Goal: Transaction & Acquisition: Download file/media

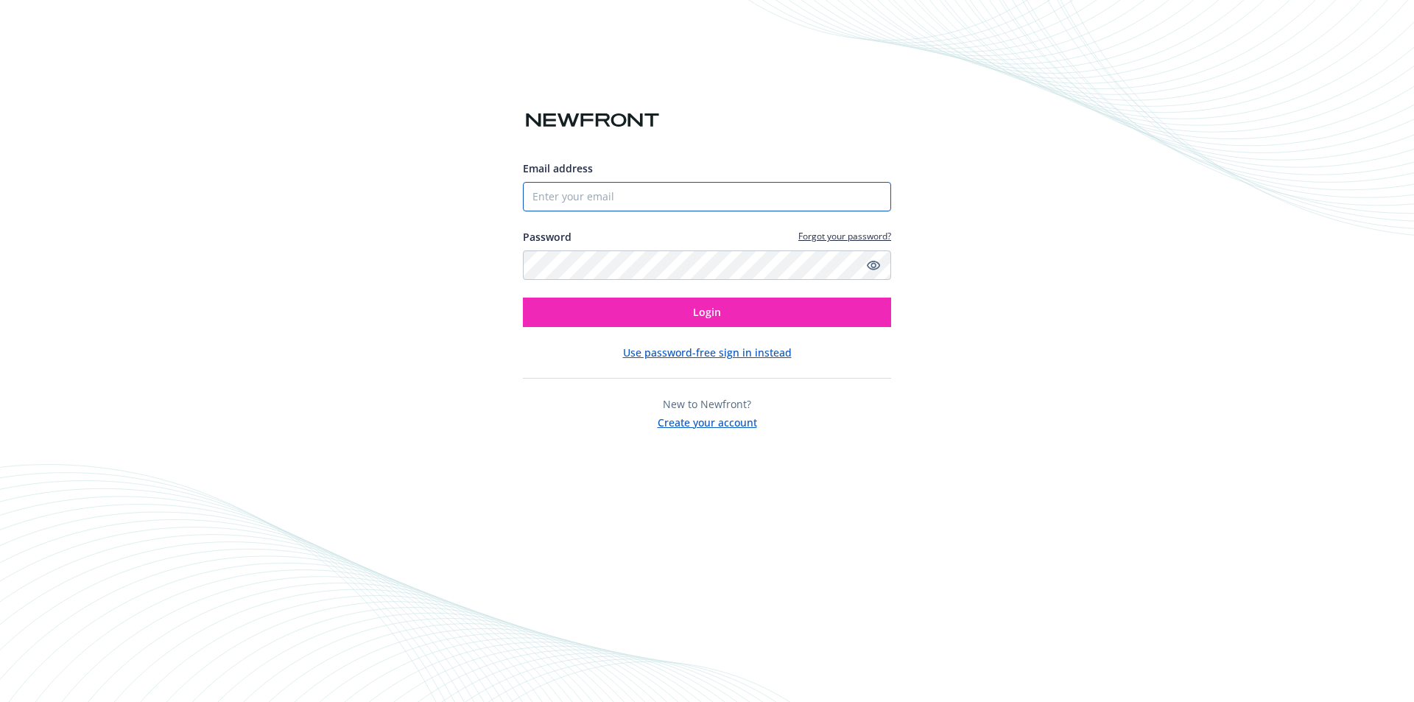
click at [616, 189] on input "Email address" at bounding box center [707, 196] width 368 height 29
type input "[PERSON_NAME][EMAIL_ADDRESS][DOMAIN_NAME]"
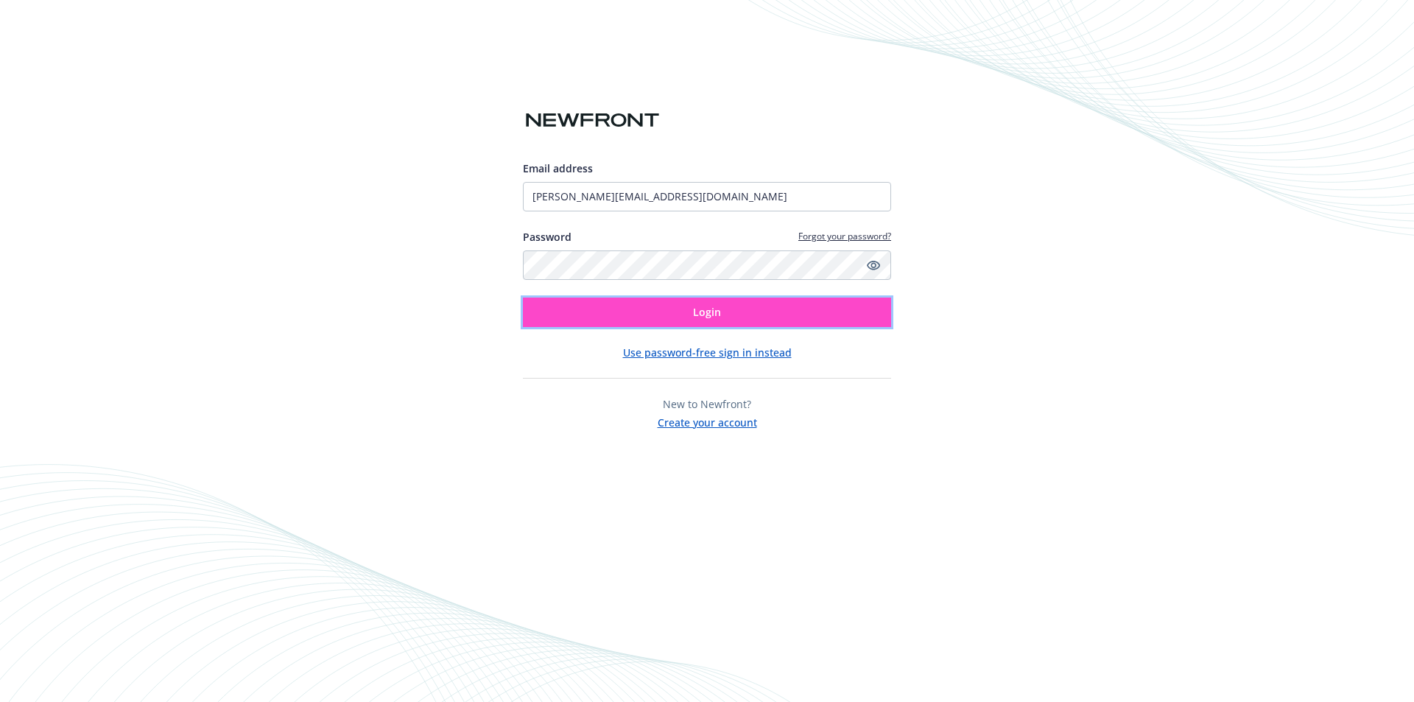
click at [708, 310] on span "Login" at bounding box center [707, 312] width 28 height 14
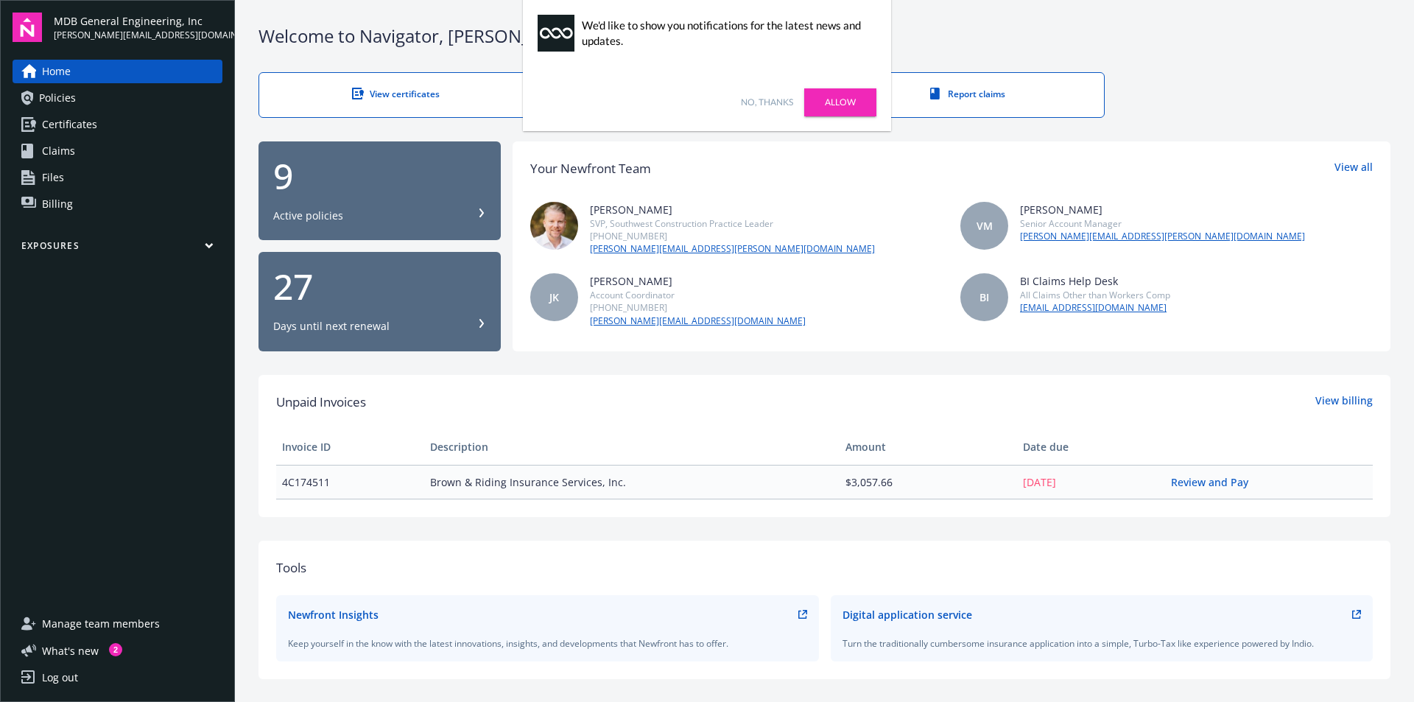
click at [803, 101] on div "No, thanks [PERSON_NAME]" at bounding box center [707, 102] width 368 height 57
click at [774, 105] on link "No, thanks" at bounding box center [767, 102] width 52 height 13
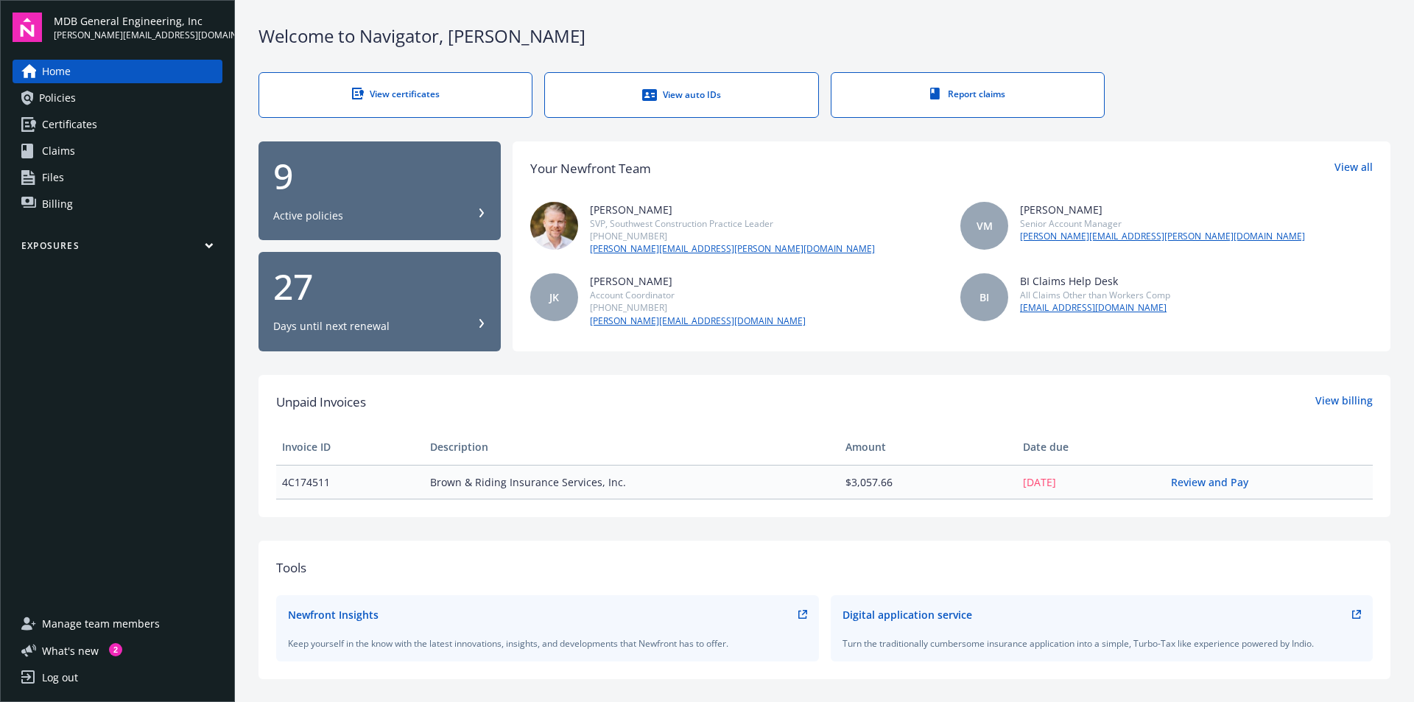
click at [73, 109] on span "Policies" at bounding box center [57, 98] width 37 height 24
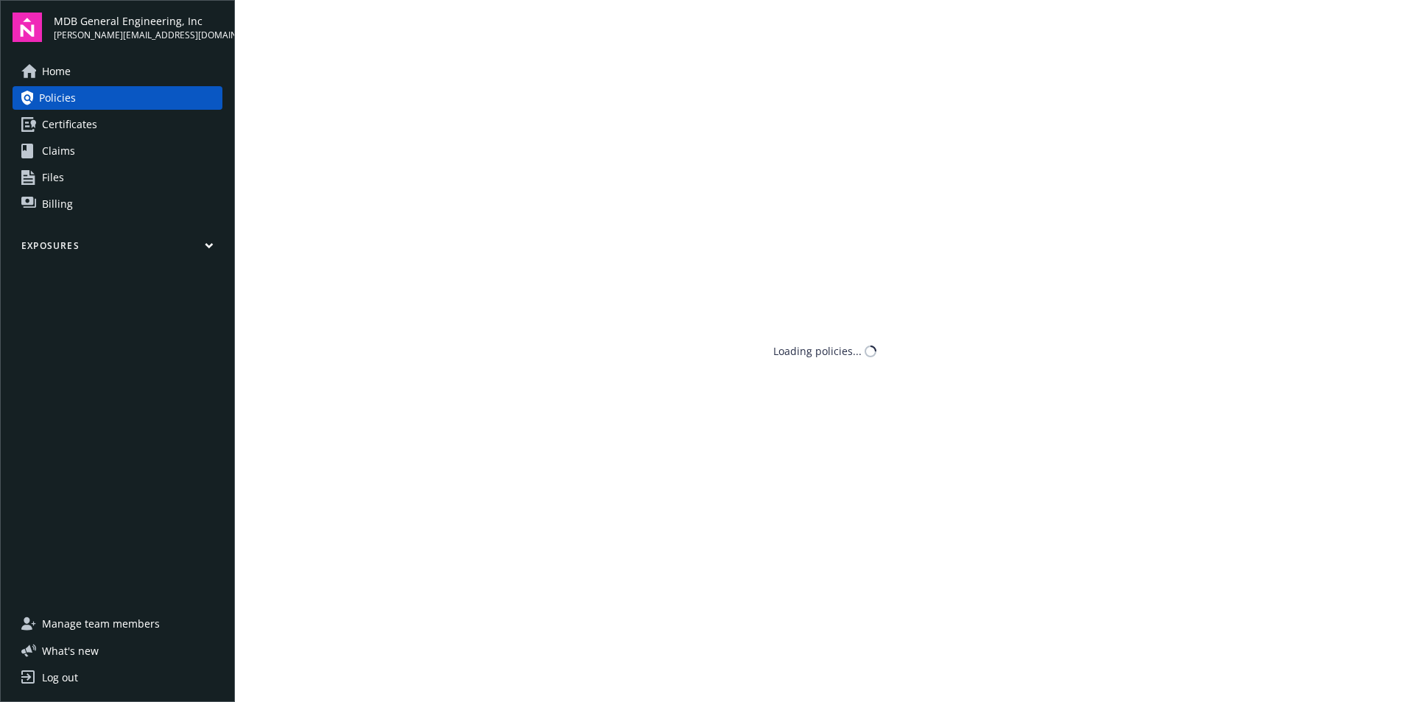
click at [102, 127] on link "Certificates" at bounding box center [118, 125] width 210 height 24
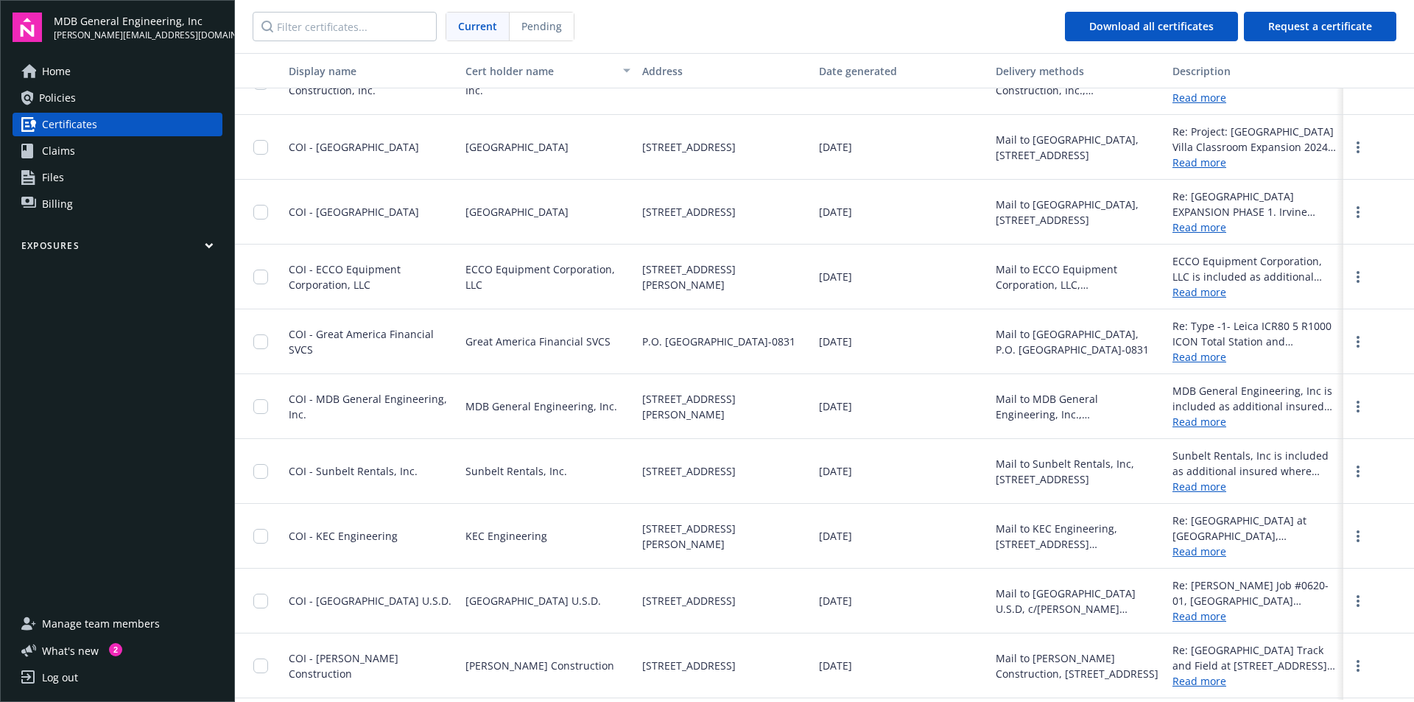
scroll to position [3829, 0]
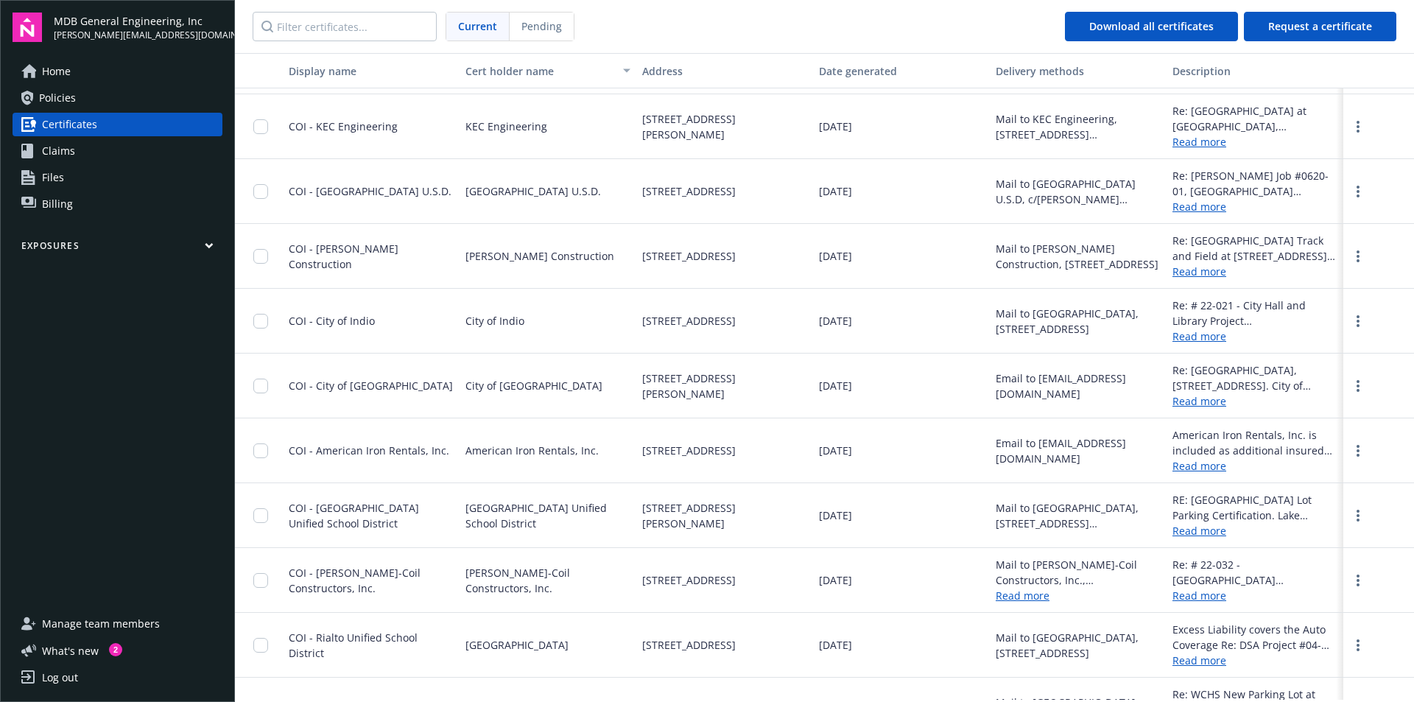
click at [269, 582] on div at bounding box center [265, 580] width 24 height 46
click at [263, 582] on input "checkbox" at bounding box center [260, 580] width 15 height 15
click at [256, 647] on input "checkbox" at bounding box center [260, 645] width 15 height 15
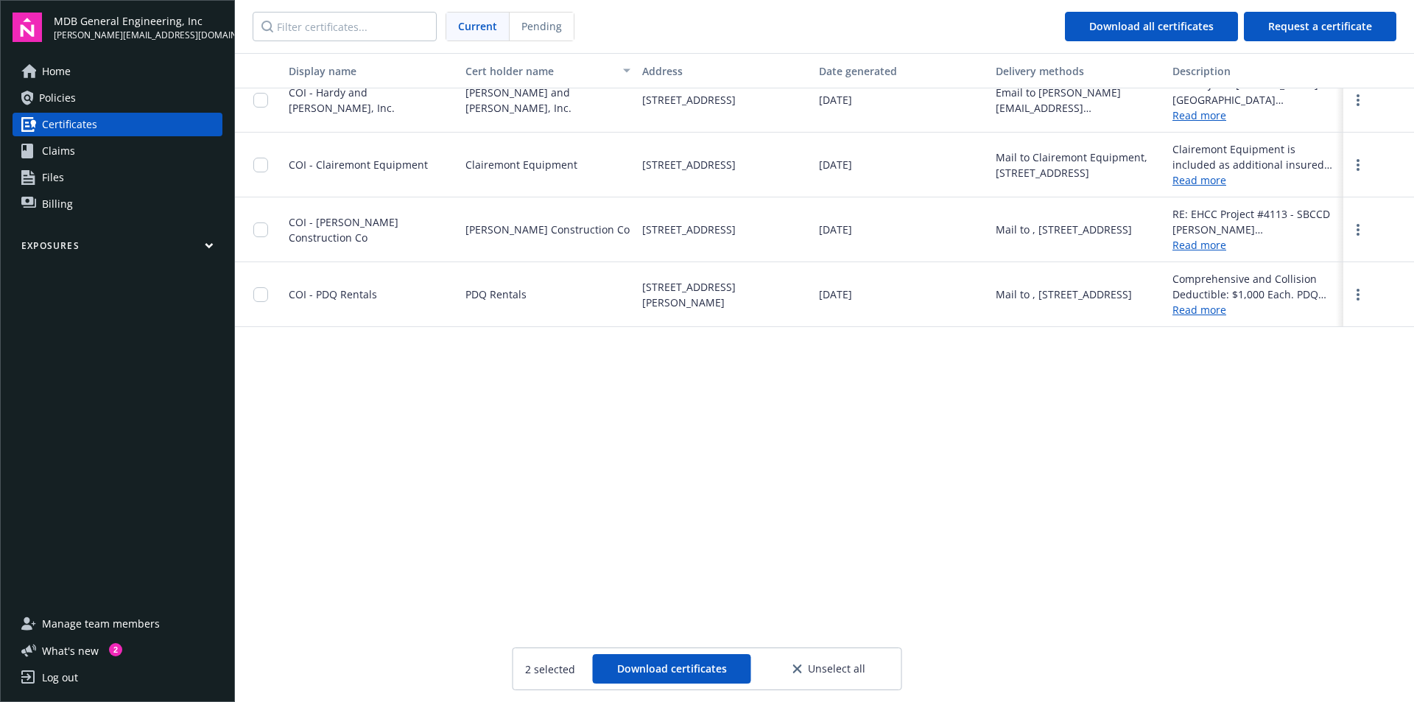
scroll to position [4504, 0]
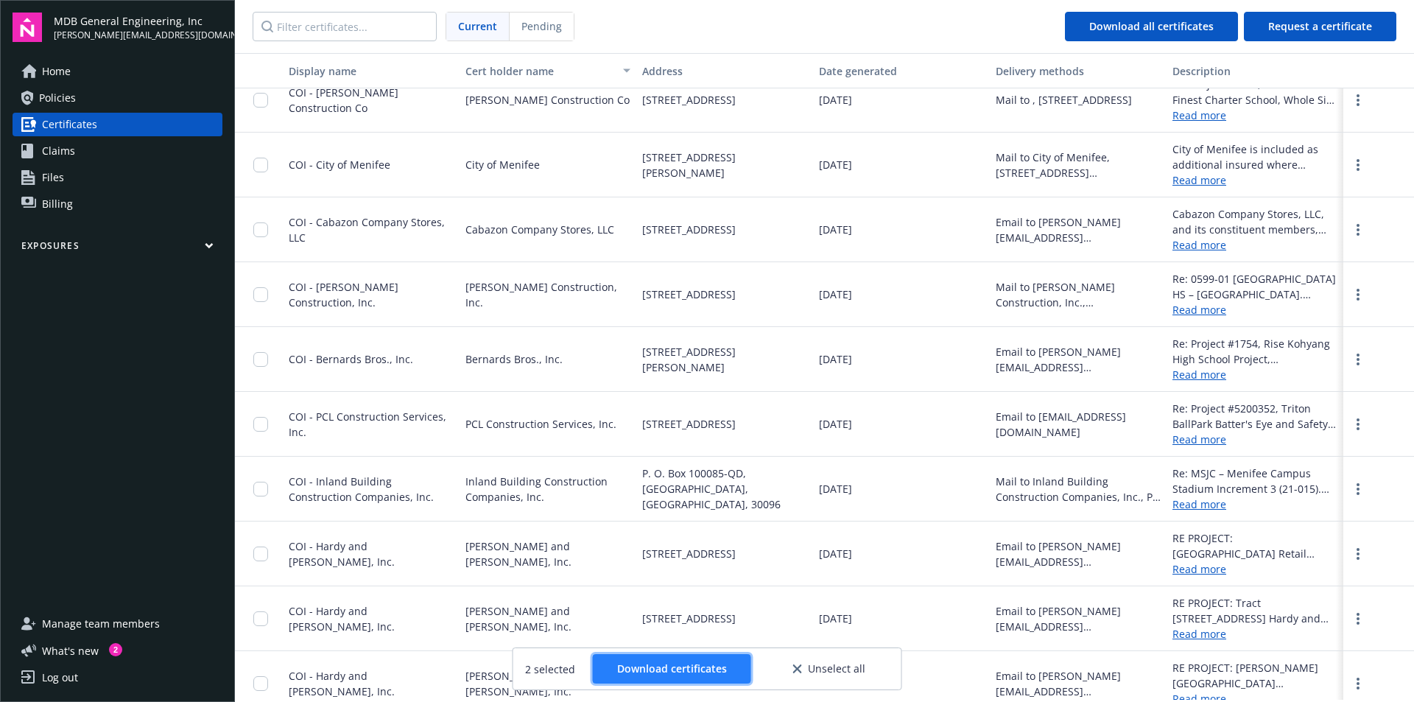
click at [719, 661] on span "Download certificates" at bounding box center [672, 668] width 110 height 14
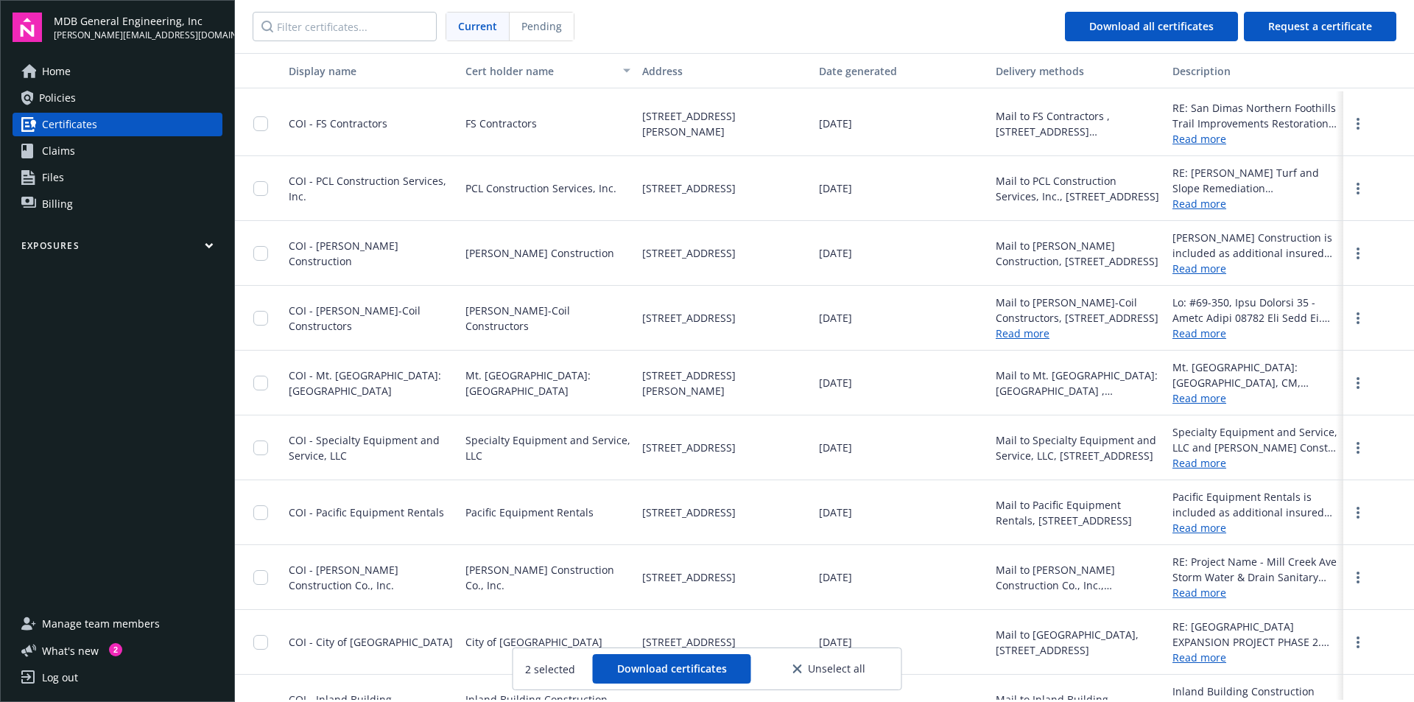
scroll to position [5903, 0]
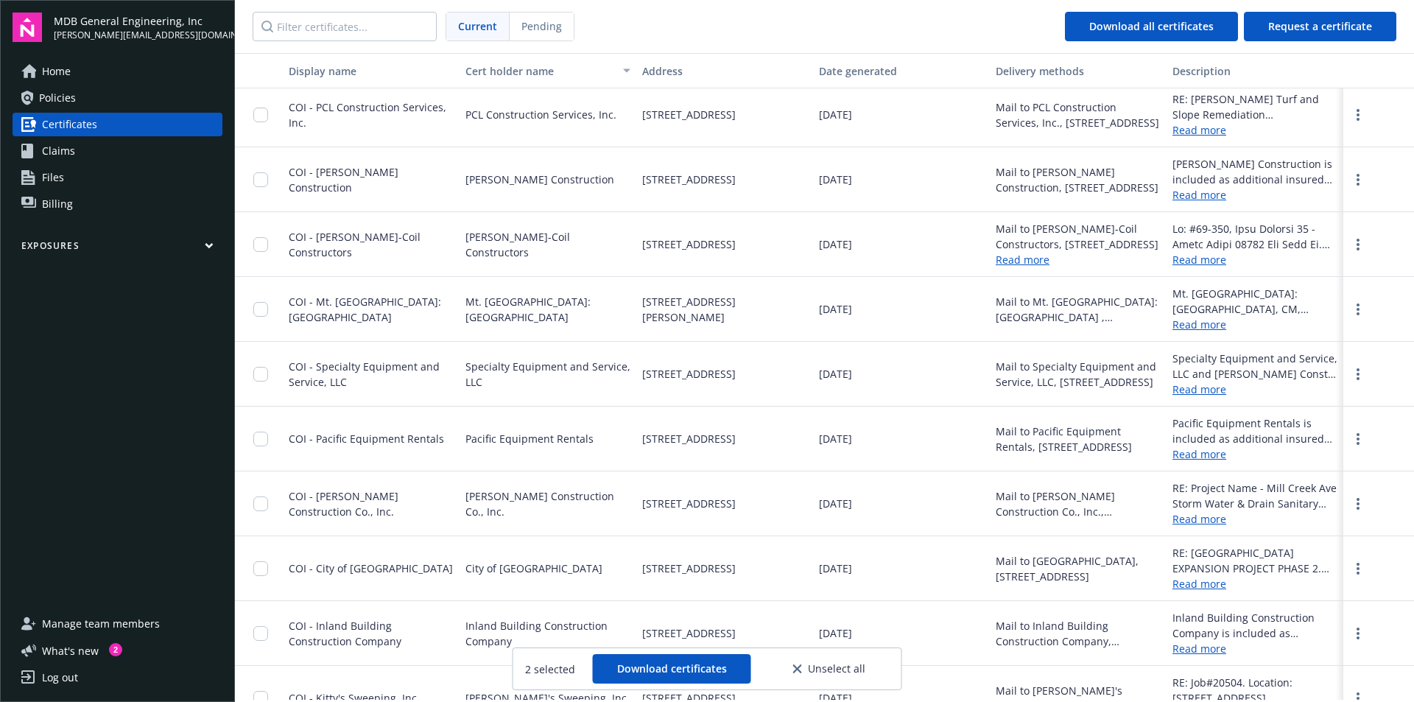
click at [268, 247] on div at bounding box center [265, 244] width 24 height 46
click at [263, 247] on input "checkbox" at bounding box center [260, 244] width 15 height 15
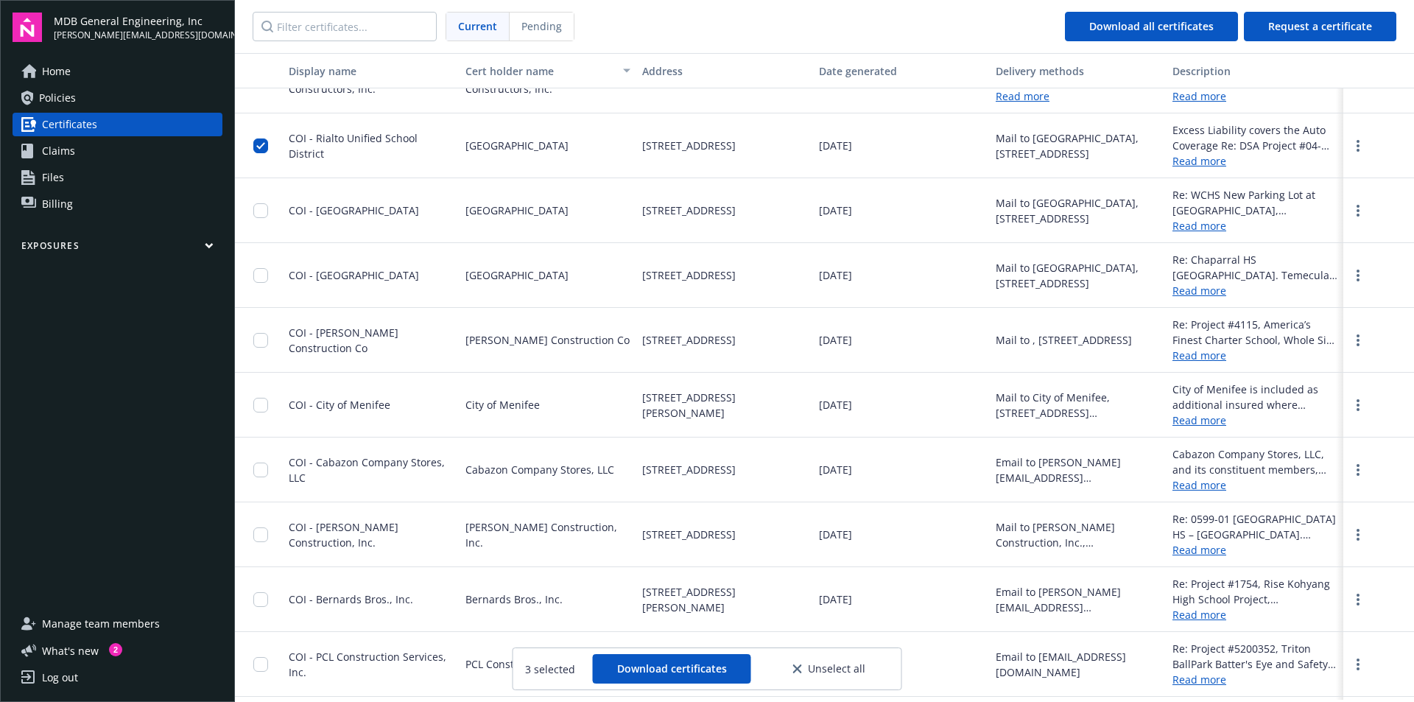
scroll to position [4146, 0]
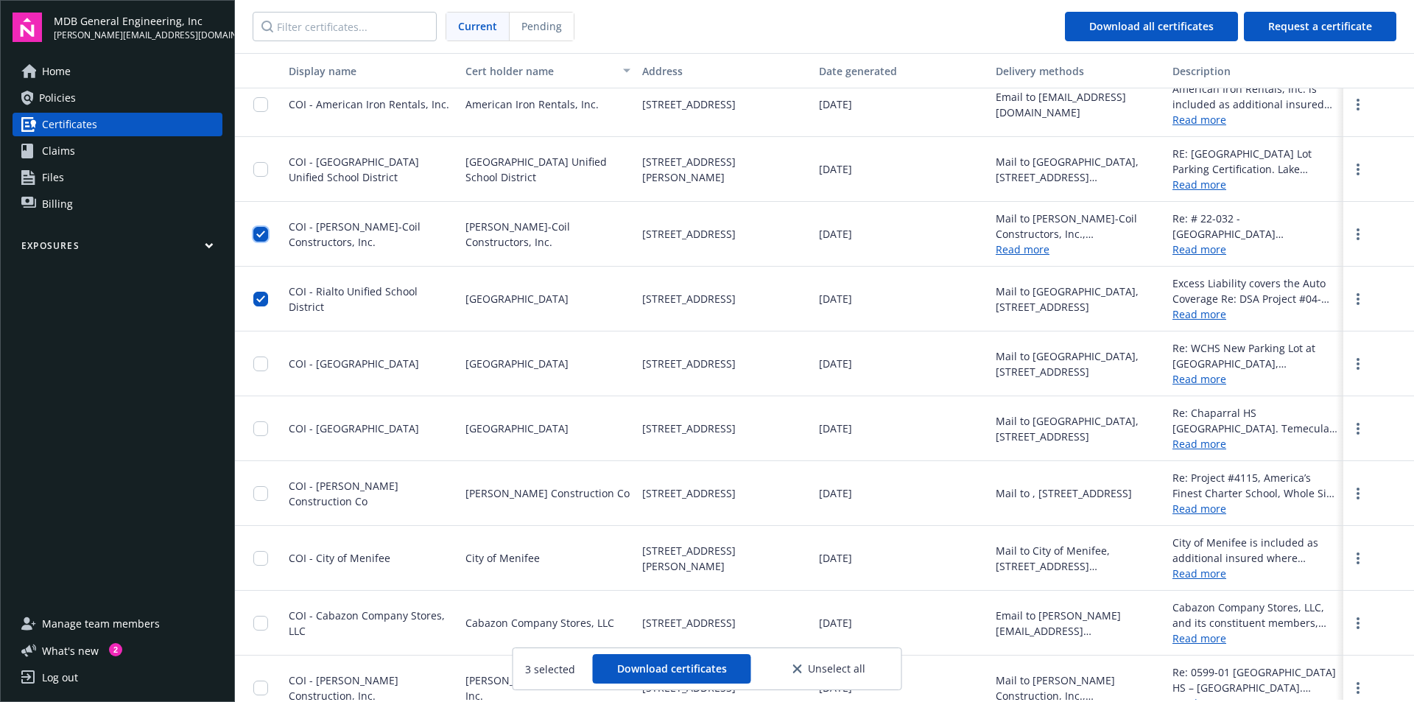
click at [267, 235] on input "checkbox" at bounding box center [260, 234] width 15 height 15
click at [259, 303] on input "checkbox" at bounding box center [260, 299] width 15 height 15
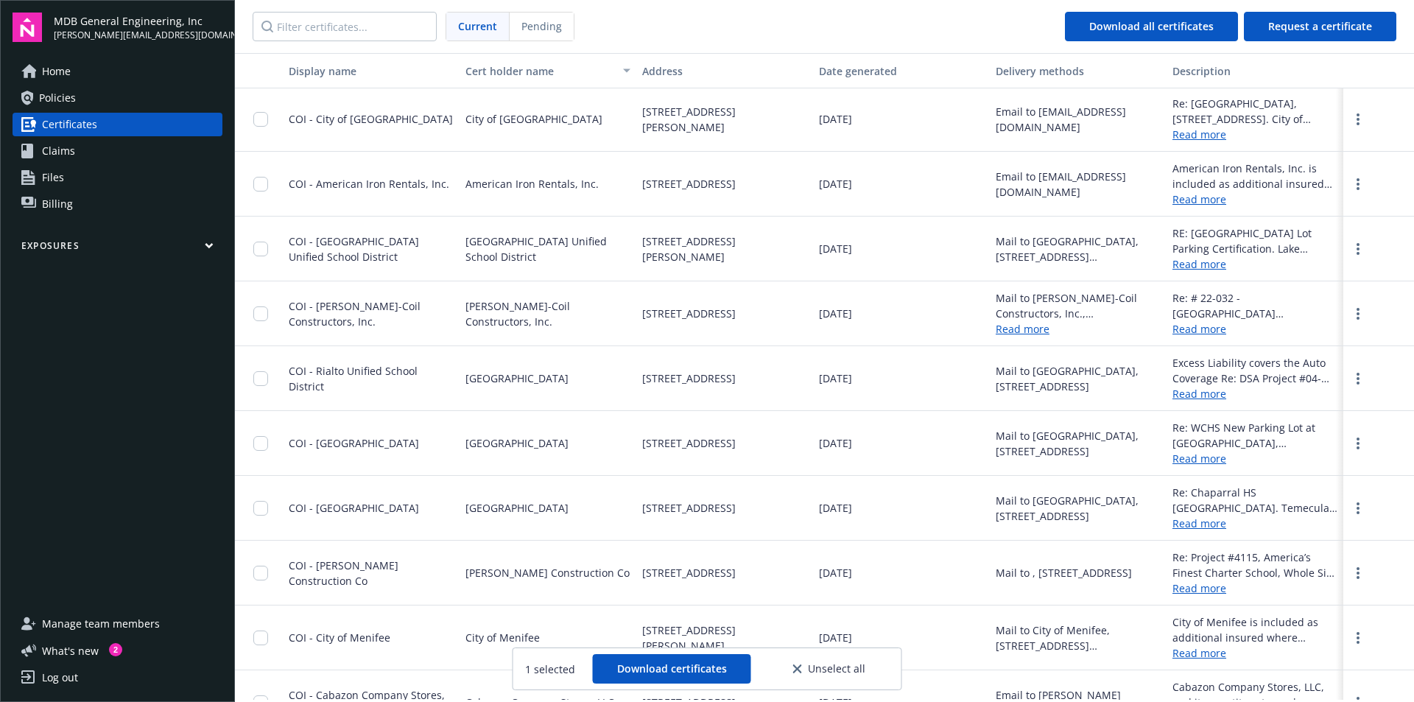
scroll to position [4016, 0]
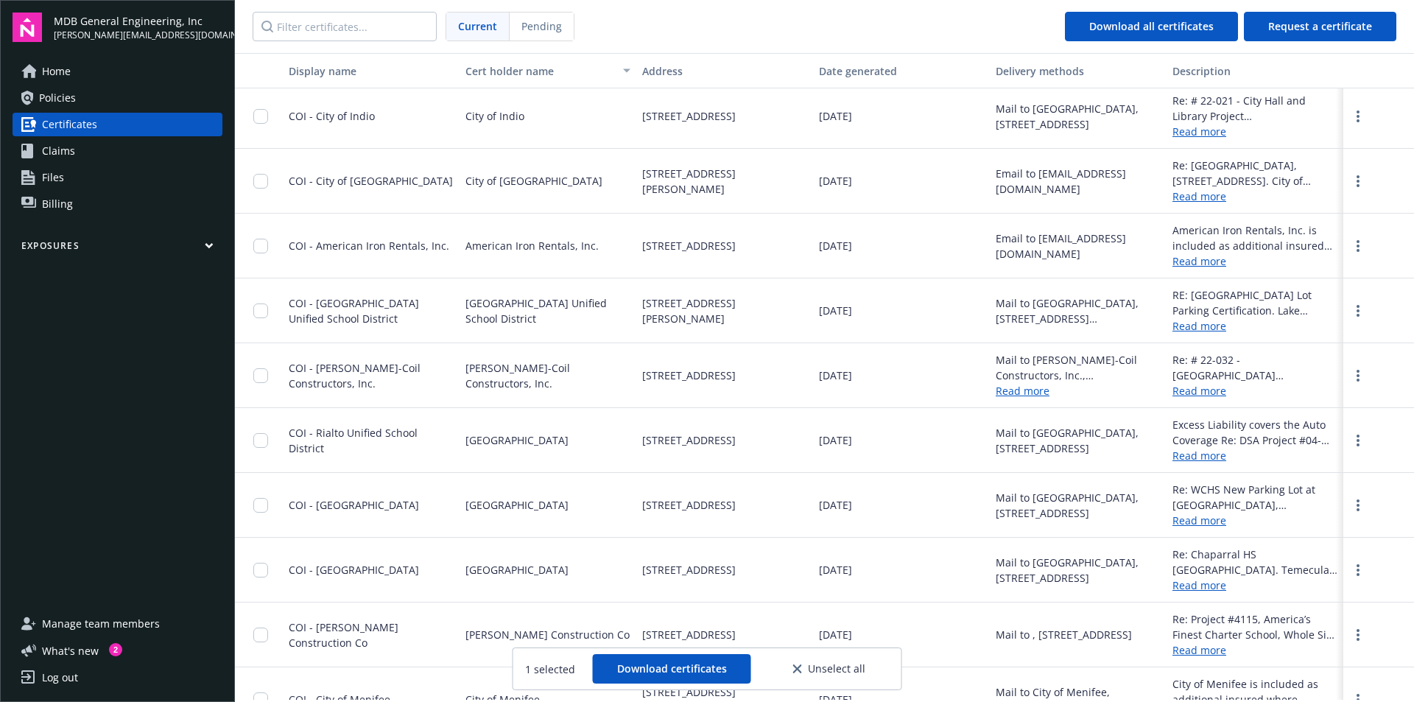
click at [247, 121] on div at bounding box center [259, 116] width 48 height 65
click at [282, 111] on div at bounding box center [259, 116] width 48 height 65
click at [249, 121] on div at bounding box center [259, 116] width 48 height 65
click at [261, 118] on input "checkbox" at bounding box center [260, 116] width 15 height 15
click at [1188, 34] on button "Download all certificates" at bounding box center [1151, 26] width 173 height 29
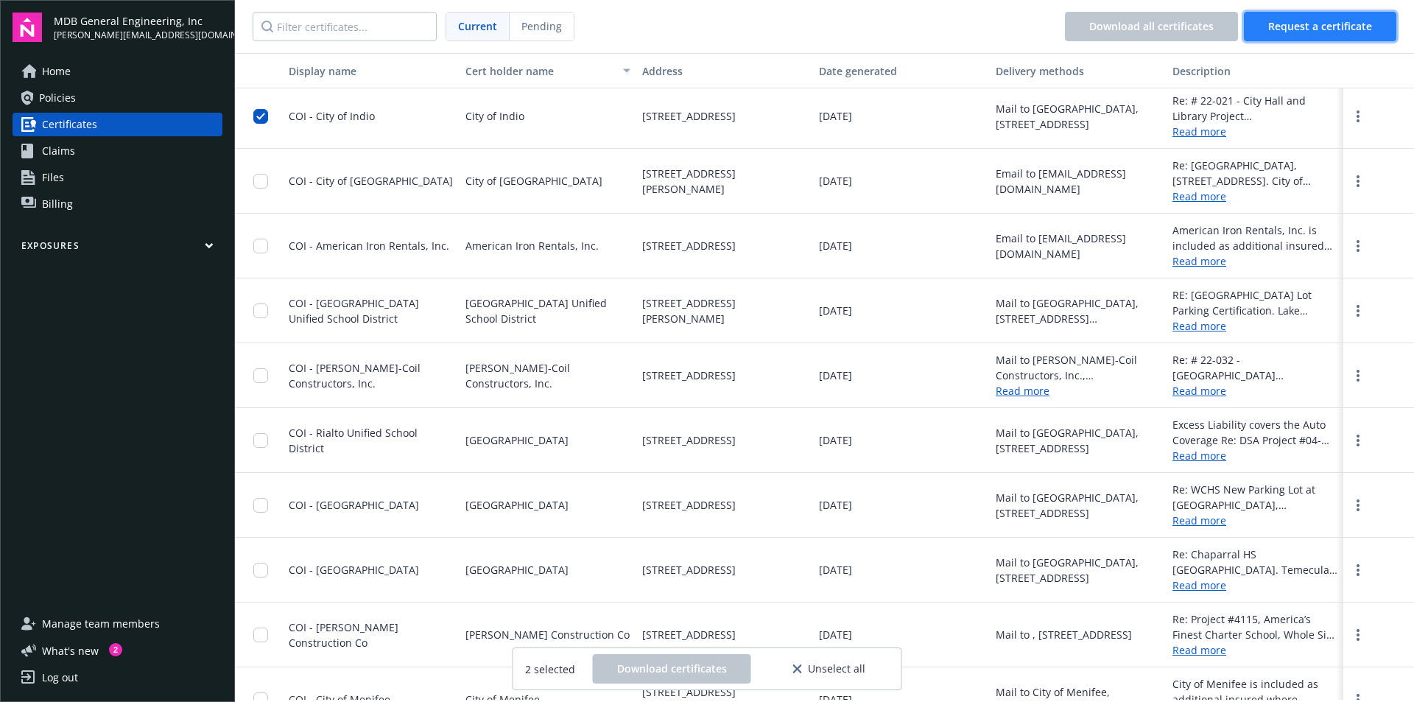
click at [1339, 18] on button "Request a certificate" at bounding box center [1320, 26] width 152 height 29
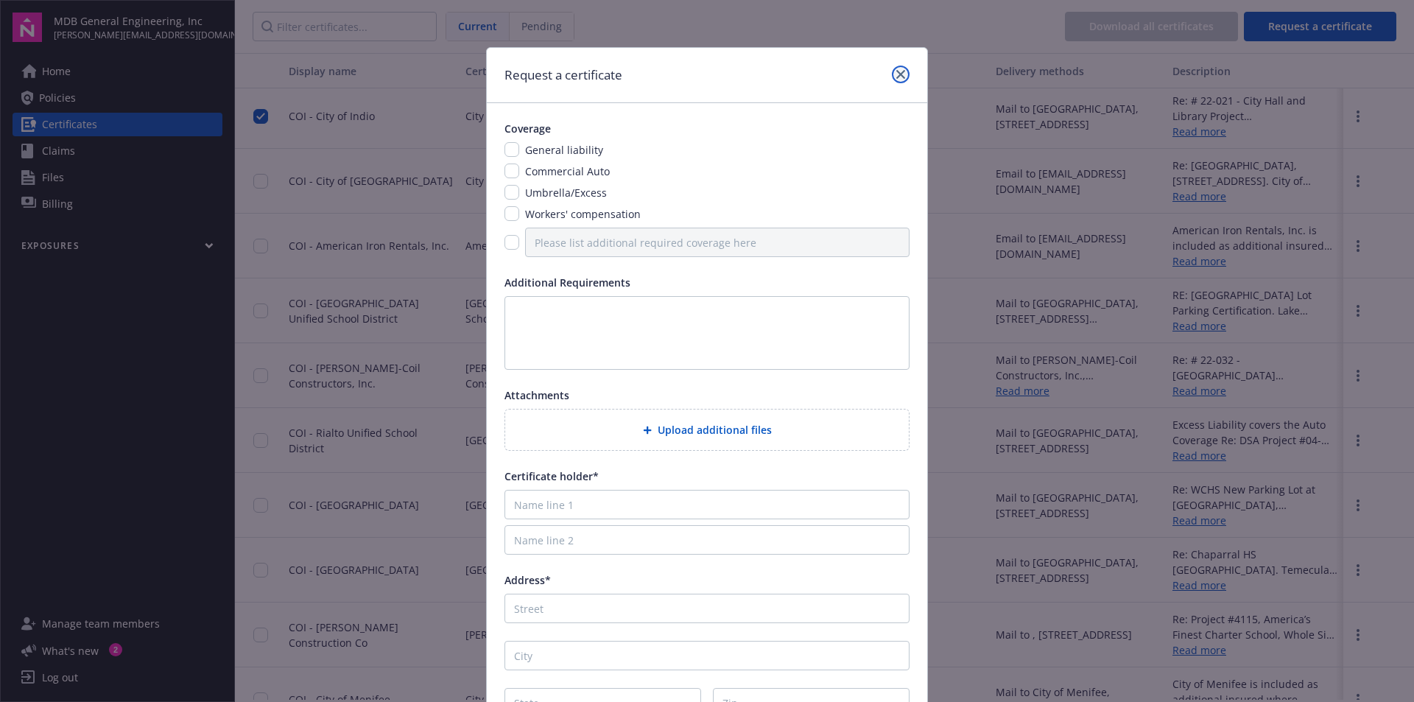
click at [892, 75] on link "close" at bounding box center [901, 75] width 18 height 18
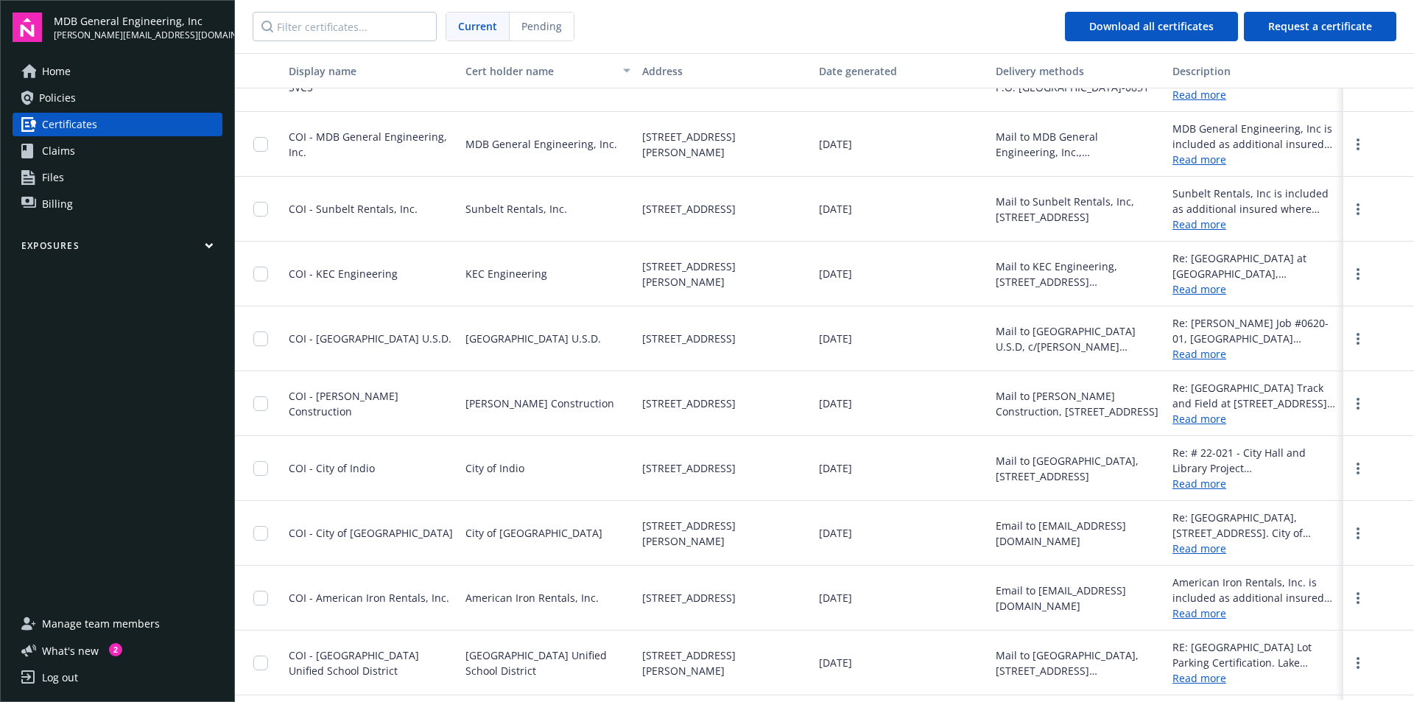
scroll to position [3779, 0]
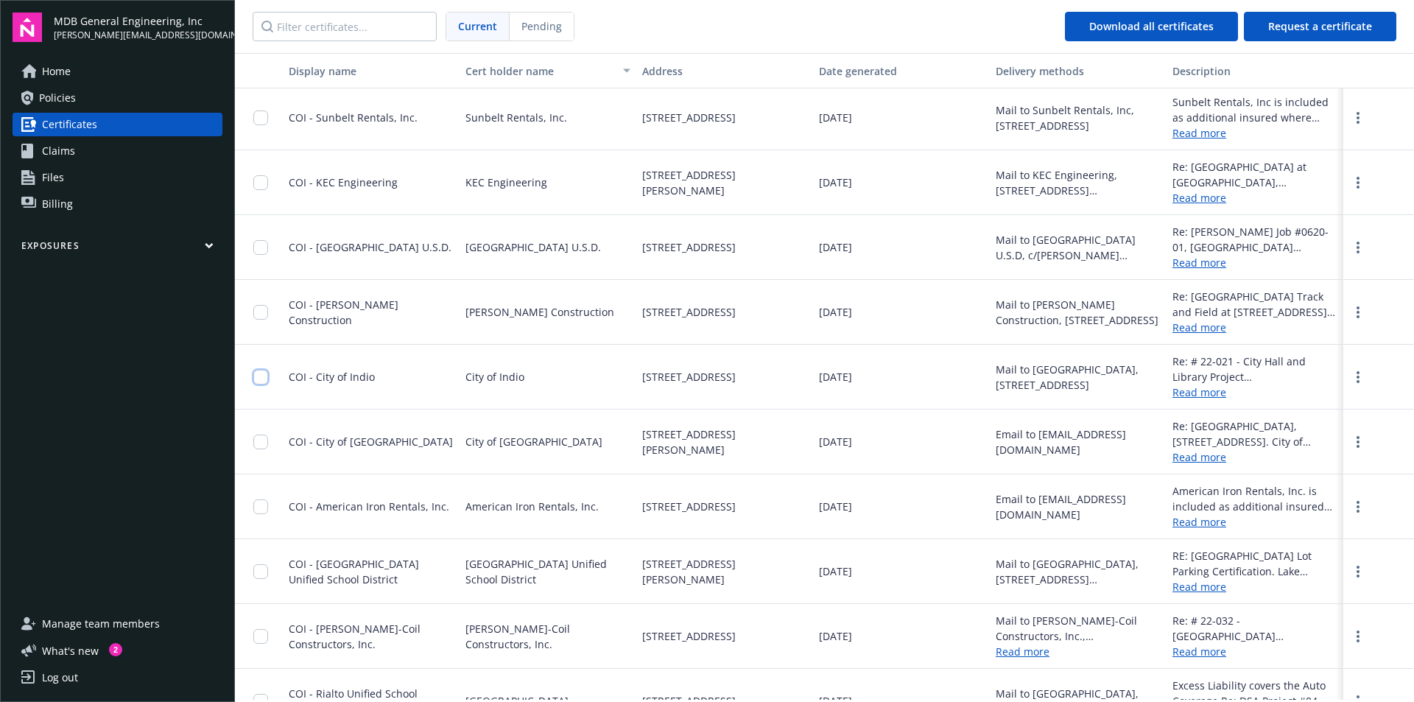
click at [263, 375] on input "checkbox" at bounding box center [260, 377] width 15 height 15
click at [661, 666] on span "Download certificates" at bounding box center [672, 668] width 110 height 14
